Goal: Task Accomplishment & Management: Complete application form

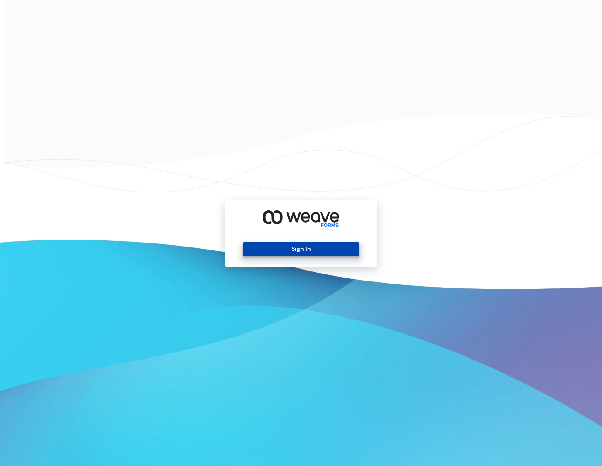
click at [301, 246] on button "Sign In" at bounding box center [301, 249] width 116 height 14
